Goal: Task Accomplishment & Management: Use online tool/utility

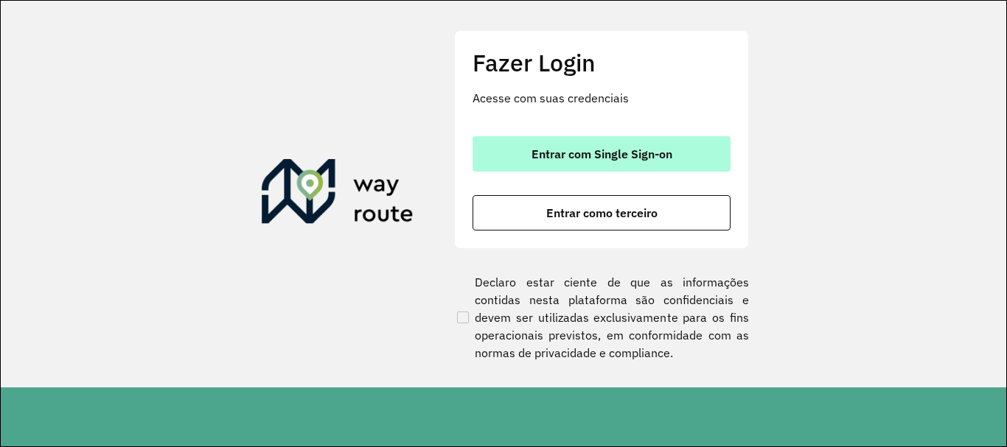
click at [643, 156] on span "Entrar com Single Sign-on" at bounding box center [602, 154] width 141 height 12
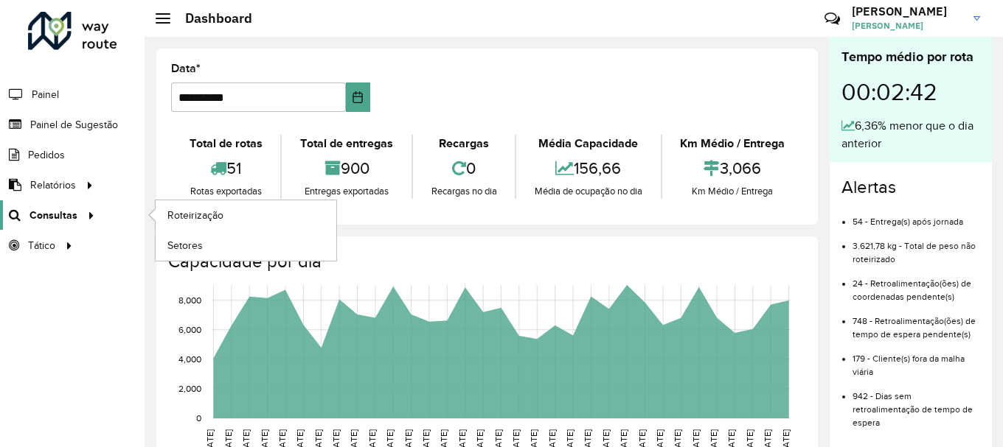
click at [68, 218] on span "Consultas" at bounding box center [53, 215] width 48 height 15
click at [212, 217] on span "Roteirização" at bounding box center [197, 215] width 60 height 15
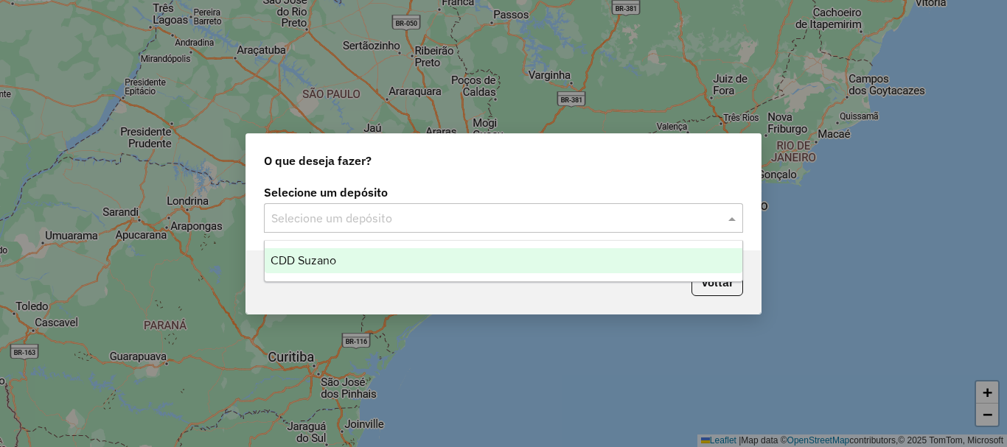
click at [448, 220] on input "text" at bounding box center [488, 219] width 435 height 18
click at [385, 257] on div "CDD Suzano" at bounding box center [504, 260] width 478 height 25
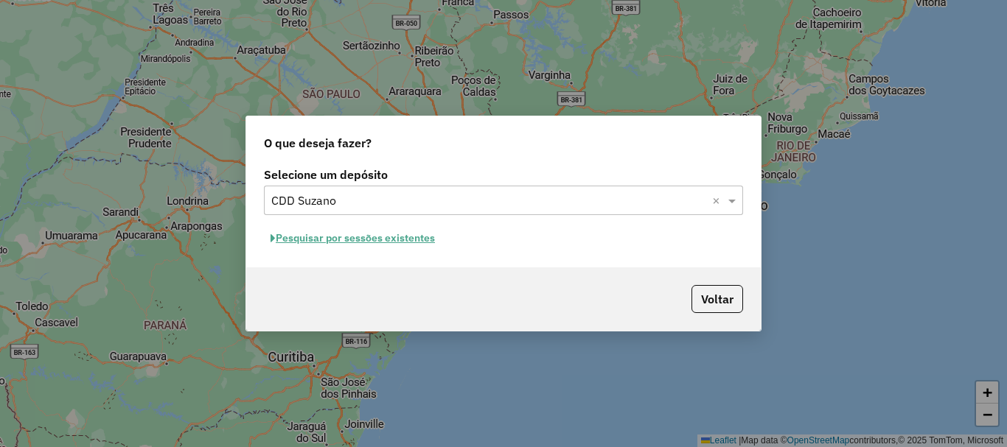
click at [401, 245] on button "Pesquisar por sessões existentes" at bounding box center [353, 238] width 178 height 23
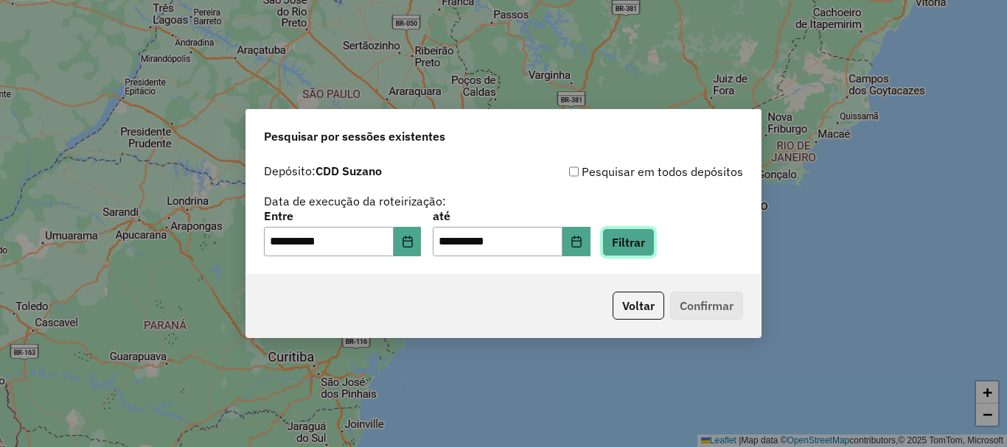
click at [650, 247] on button "Filtrar" at bounding box center [628, 243] width 52 height 28
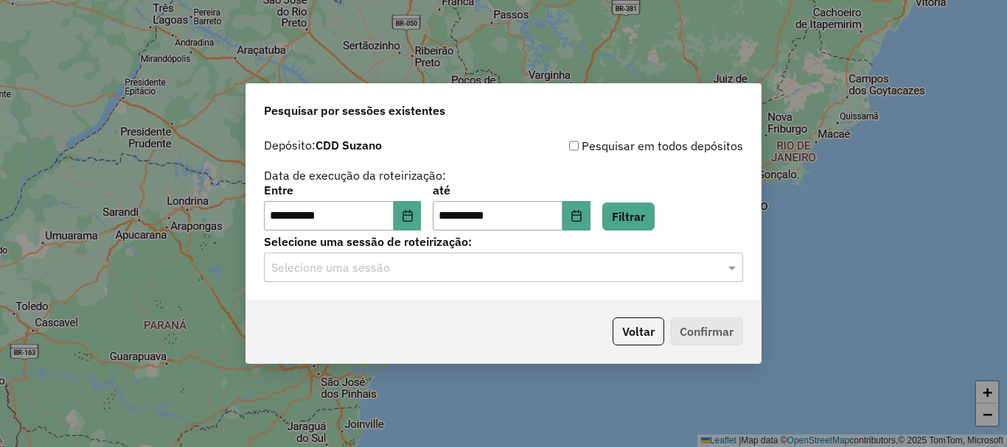
click at [508, 268] on input "text" at bounding box center [488, 268] width 435 height 18
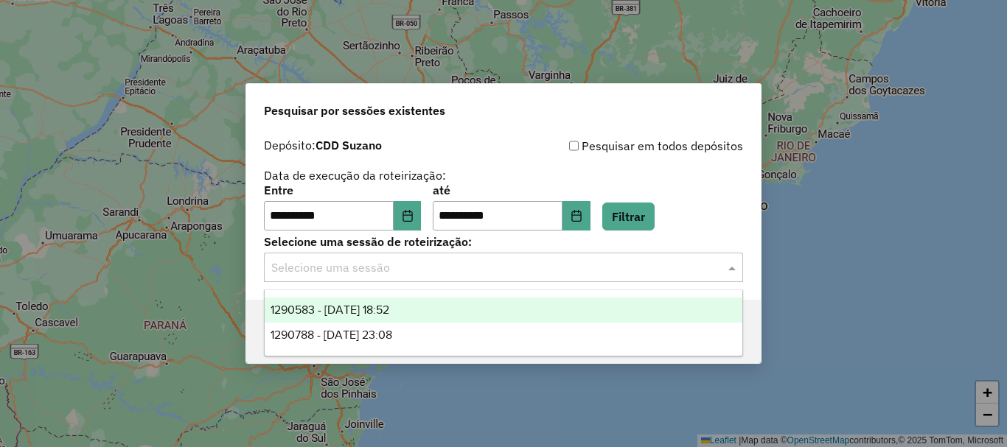
click at [428, 311] on div "1290583 - 08/10/2025 18:52" at bounding box center [504, 310] width 478 height 25
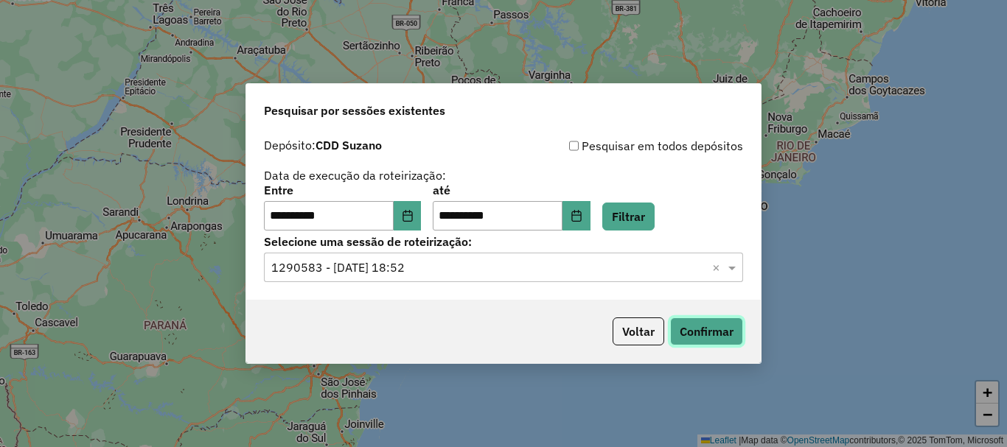
click at [695, 324] on button "Confirmar" at bounding box center [706, 332] width 73 height 28
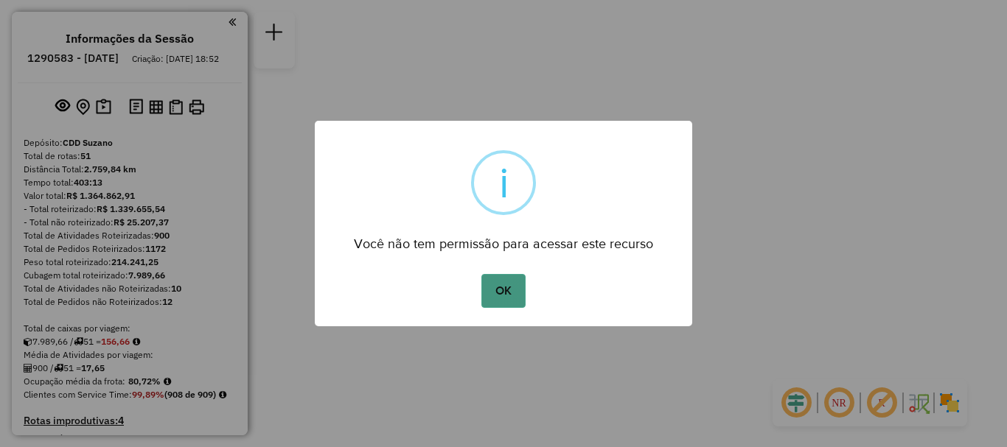
click at [509, 296] on button "OK" at bounding box center [502, 291] width 43 height 34
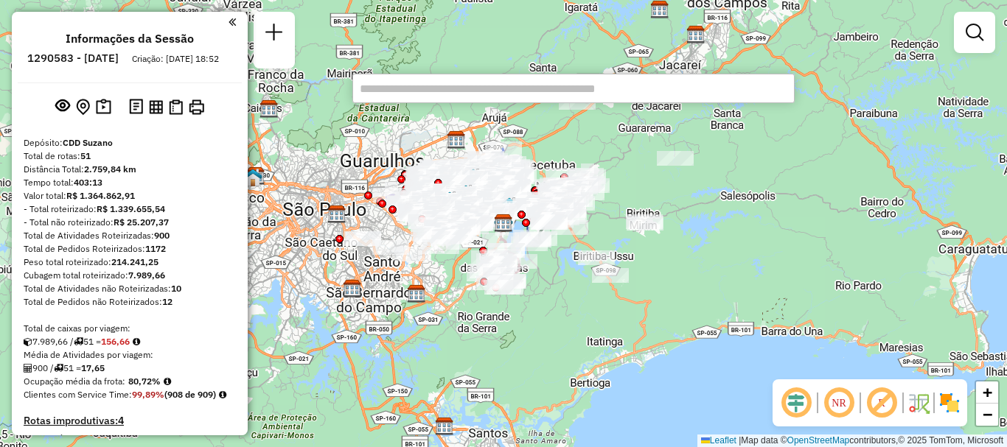
click at [615, 91] on input "text" at bounding box center [573, 88] width 442 height 29
paste input "*****"
type input "*****"
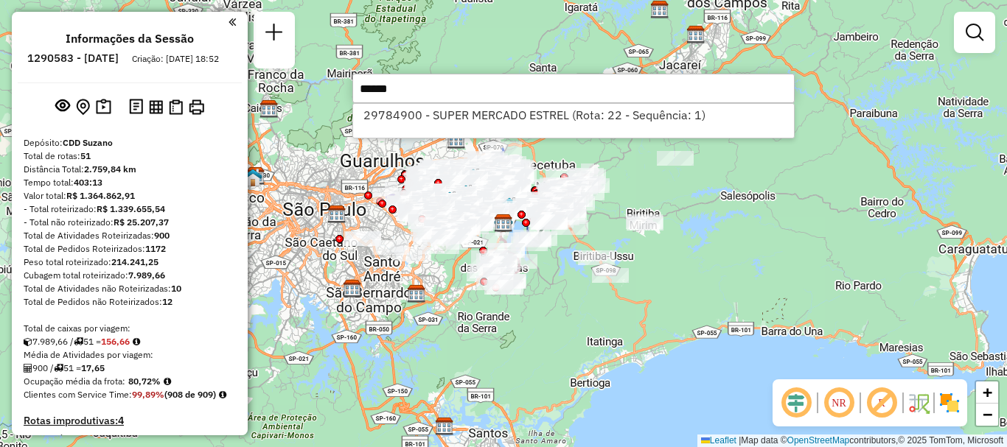
drag, startPoint x: 473, startPoint y: 87, endPoint x: 311, endPoint y: 89, distance: 162.2
click at [311, 89] on hb-router-mapa "Informações da Sessão 1290583 - [DATE] Criação: [DATE] 18:52 Depósito: CDD Suza…" at bounding box center [503, 223] width 1007 height 447
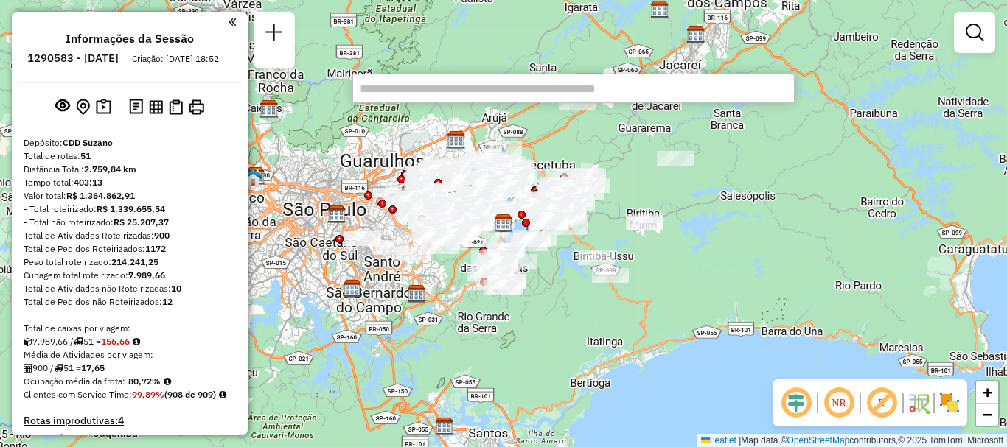
paste input "*****"
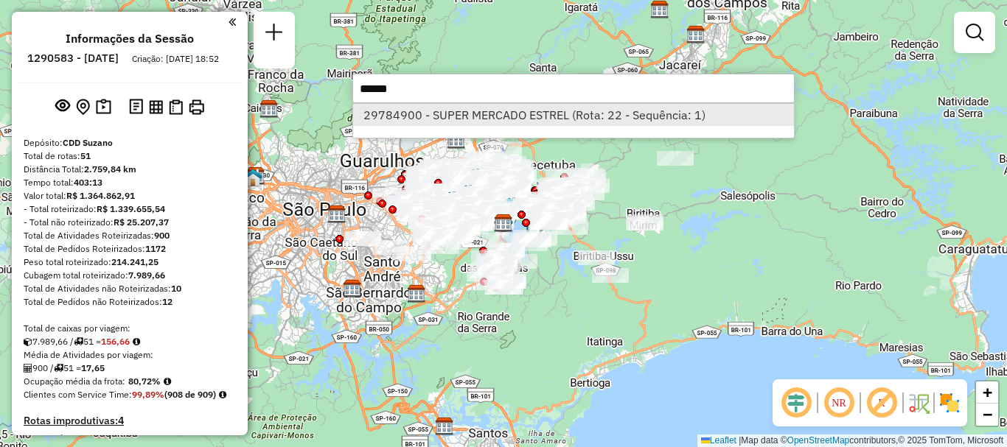
type input "*****"
click at [661, 120] on li "29784900 - SUPER MERCADO ESTREL (Rota: 22 - Sequência: 1)" at bounding box center [573, 115] width 441 height 22
select select "**********"
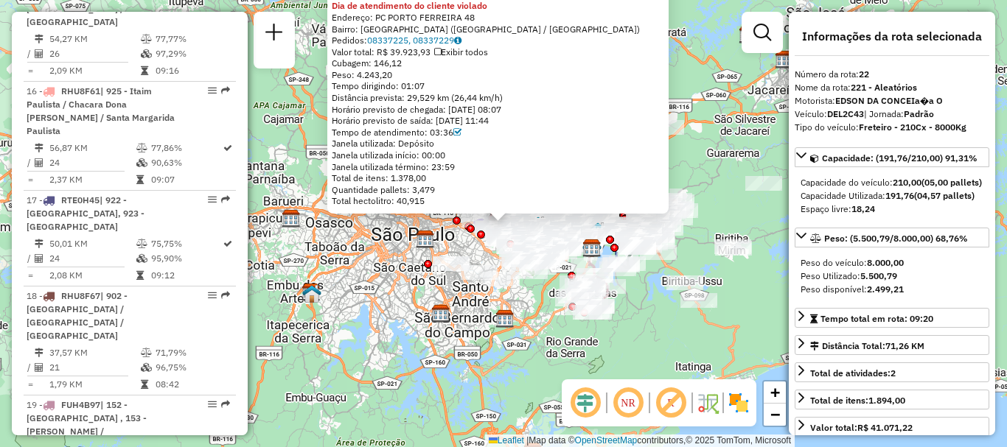
scroll to position [2476, 0]
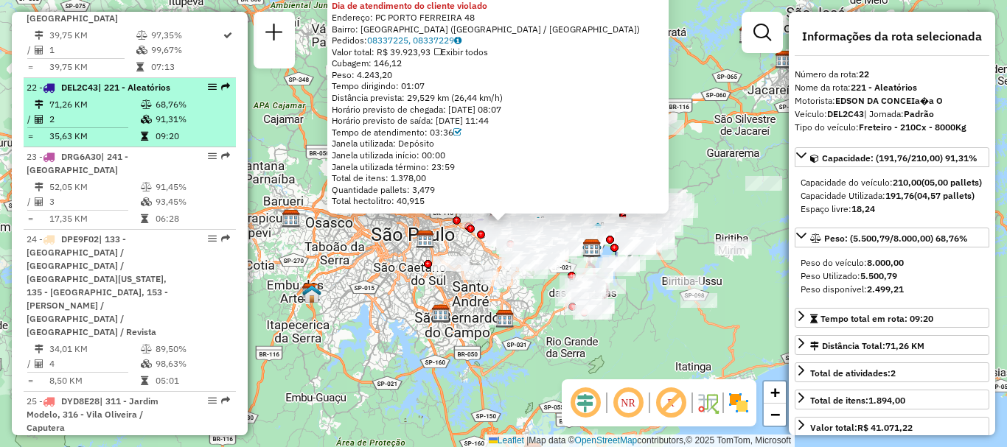
drag, startPoint x: 120, startPoint y: 32, endPoint x: 136, endPoint y: 32, distance: 16.2
click at [136, 97] on tr "71,26 KM 68,76%" at bounding box center [130, 104] width 206 height 15
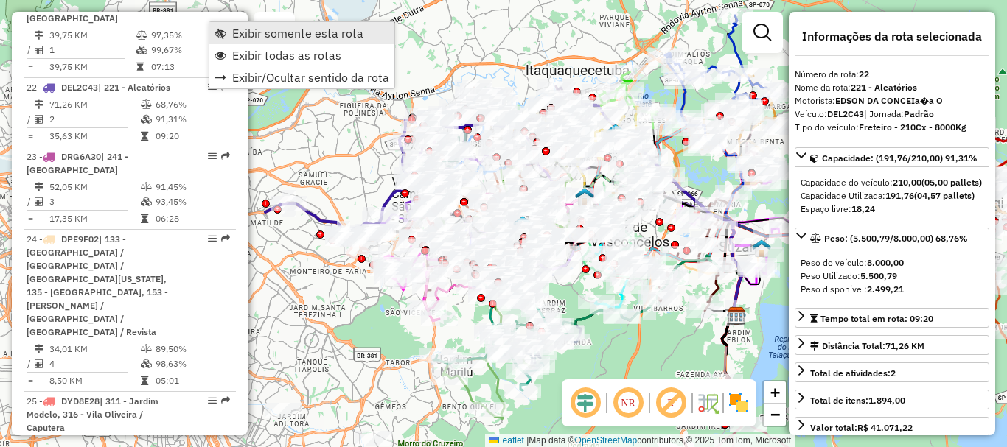
click at [274, 32] on span "Exibir somente esta rota" at bounding box center [297, 33] width 131 height 12
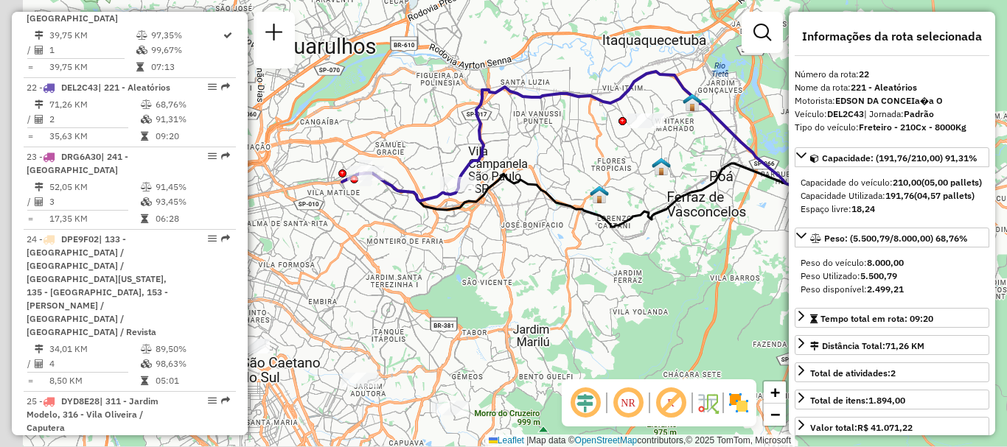
drag, startPoint x: 436, startPoint y: 278, endPoint x: 517, endPoint y: 246, distance: 87.1
click at [517, 246] on div "Janela de atendimento Grade de atendimento Capacidade Transportadoras Veículos …" at bounding box center [503, 223] width 1007 height 447
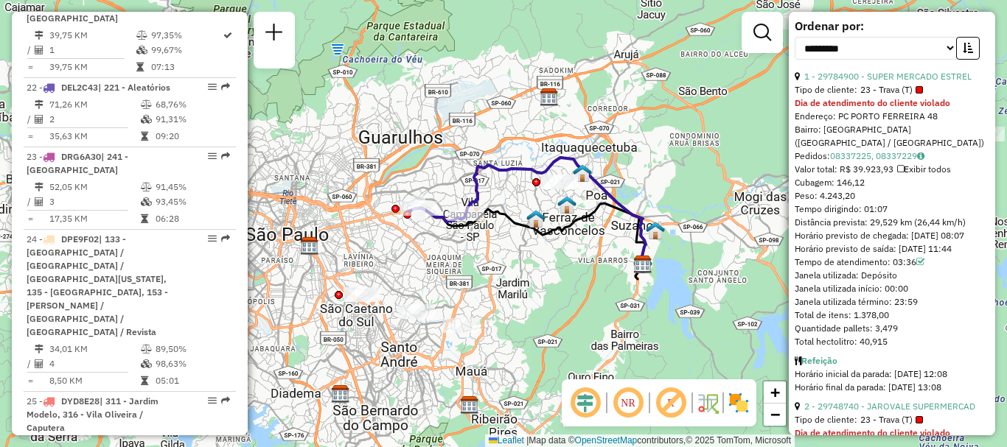
scroll to position [390, 0]
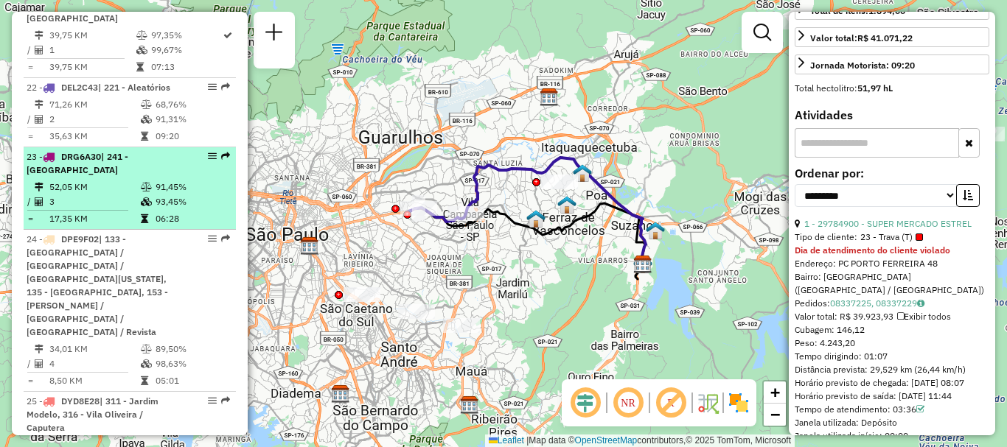
click at [115, 180] on td "52,05 KM" at bounding box center [94, 187] width 91 height 15
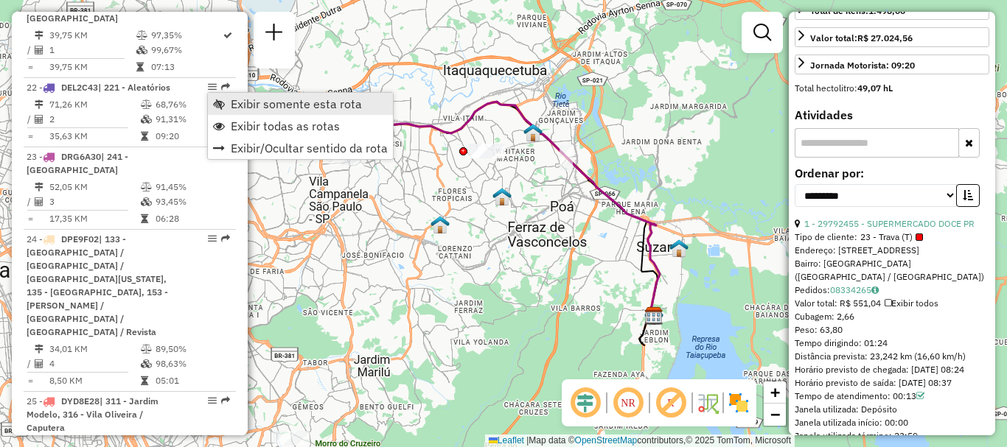
click at [313, 104] on span "Exibir somente esta rota" at bounding box center [296, 104] width 131 height 12
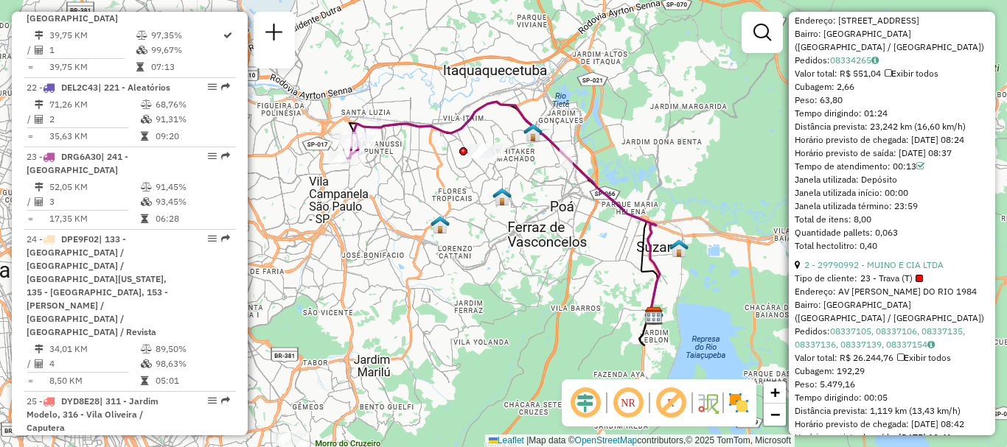
scroll to position [694, 0]
